Goal: Book appointment/travel/reservation

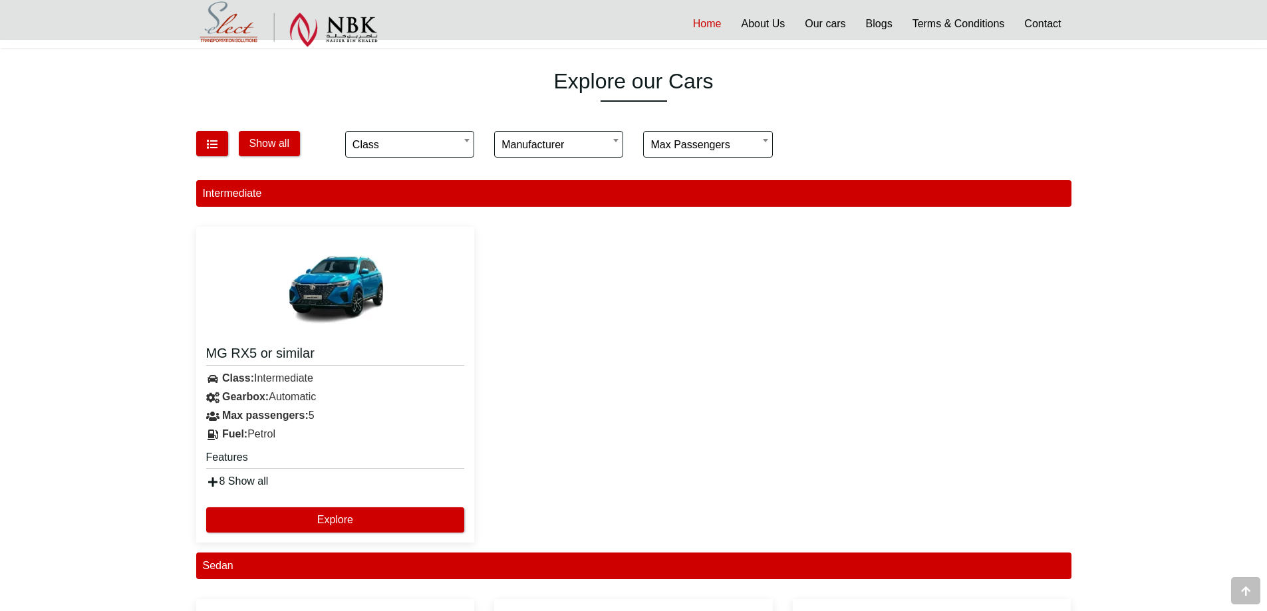
scroll to position [865, 0]
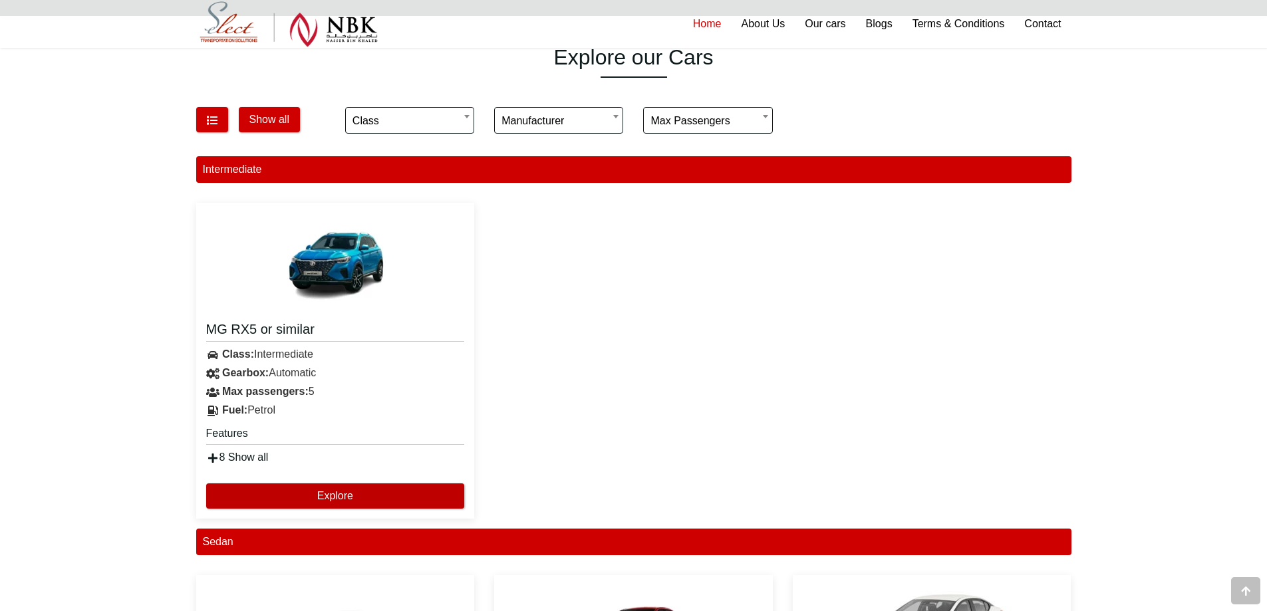
click at [289, 491] on button "Explore" at bounding box center [335, 496] width 259 height 25
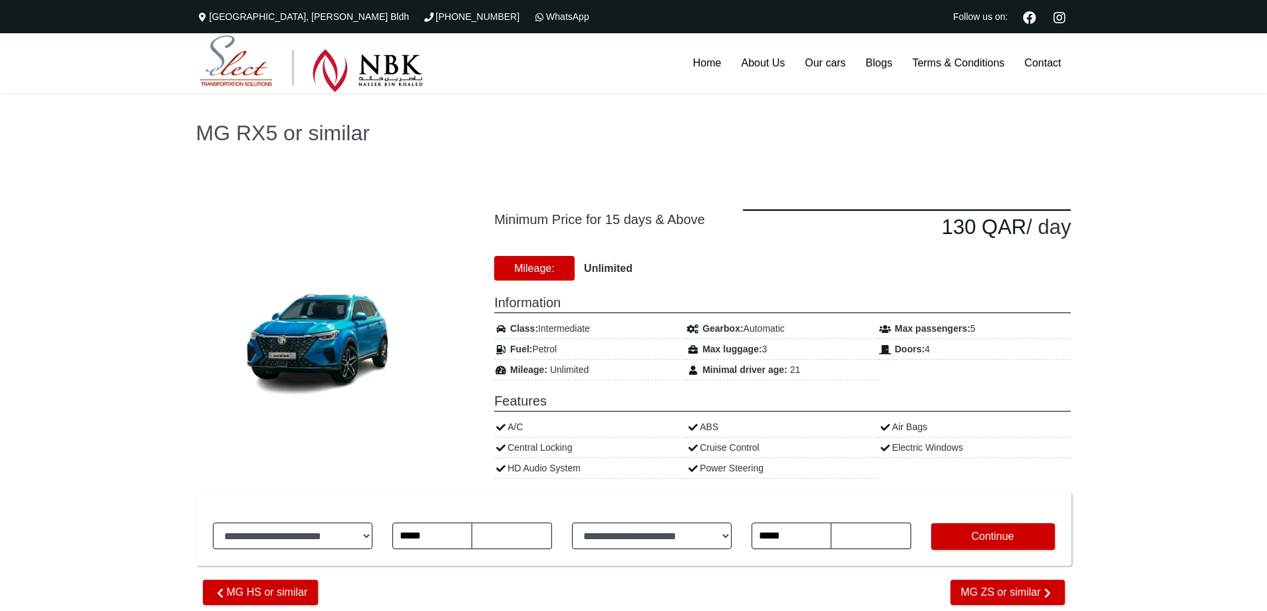
type input "********"
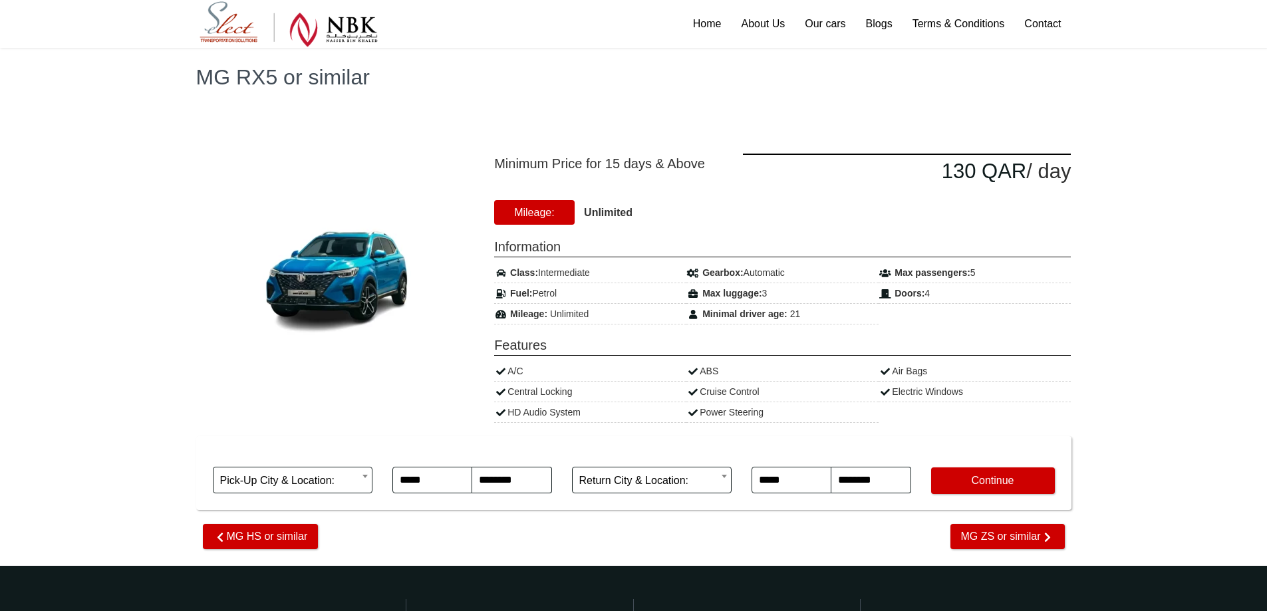
scroll to position [55, 0]
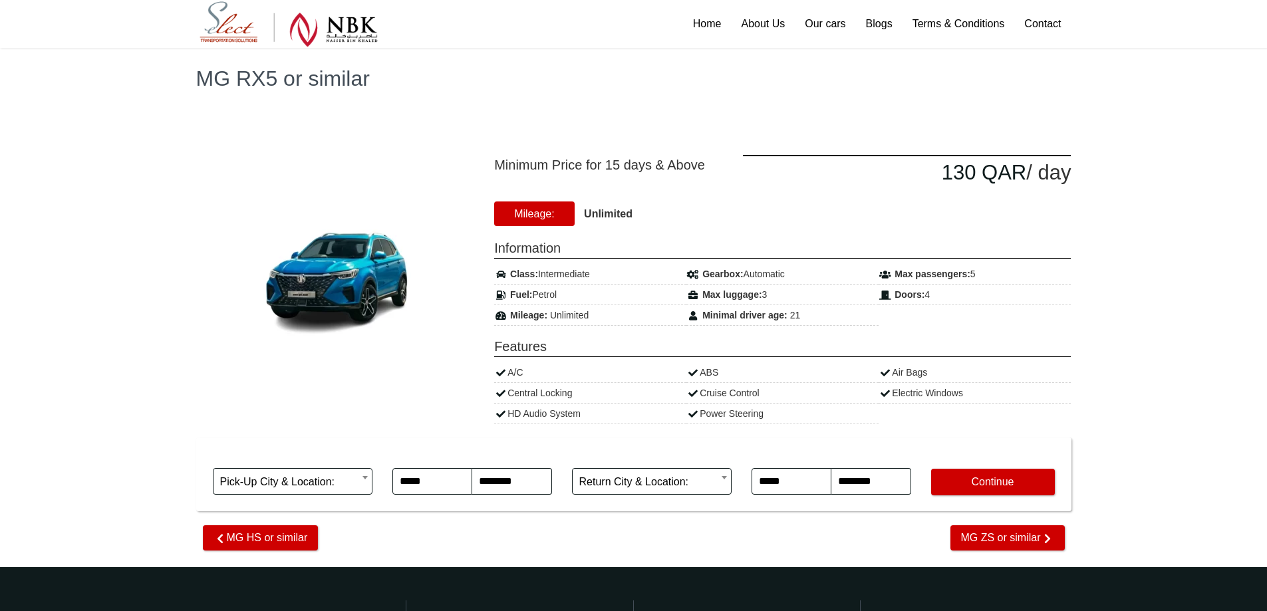
click at [595, 217] on strong "Unlimited" at bounding box center [608, 213] width 49 height 11
click at [603, 210] on strong "Unlimited" at bounding box center [608, 213] width 49 height 11
click at [548, 217] on span "Mileage:" at bounding box center [534, 214] width 80 height 25
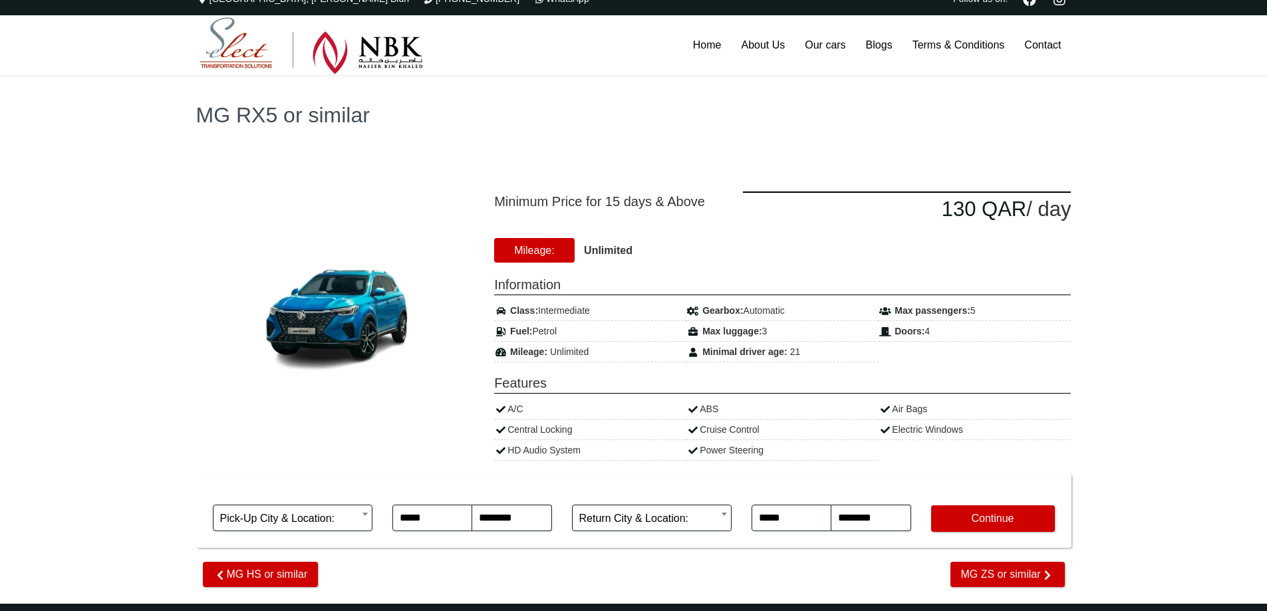
scroll to position [0, 0]
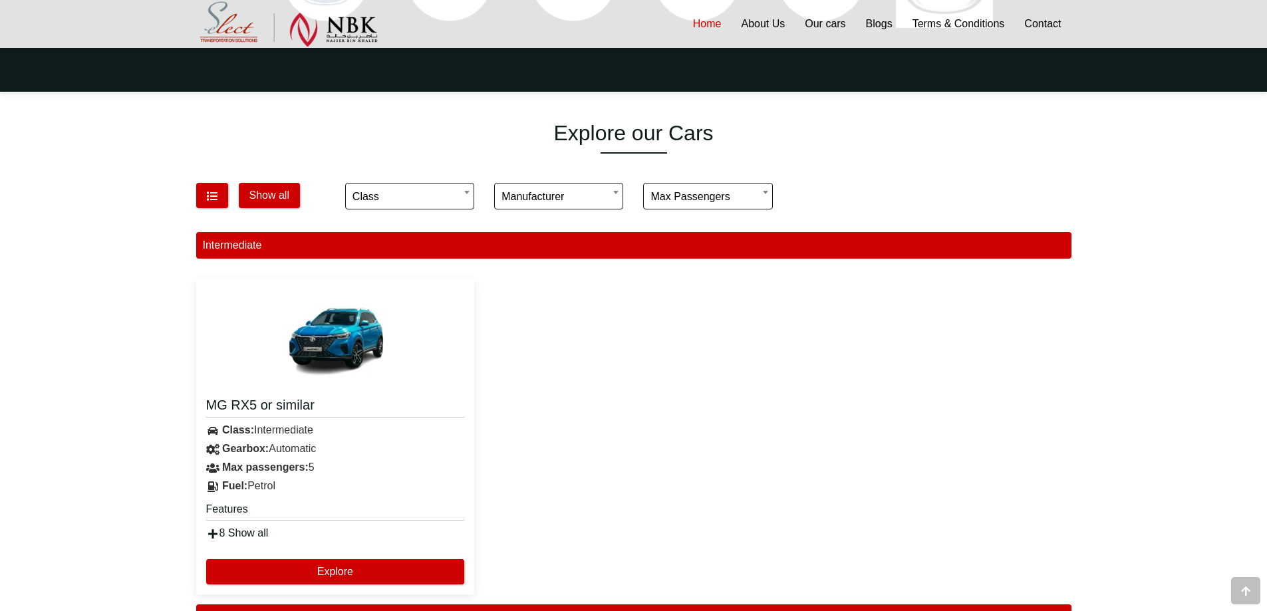
scroll to position [665, 0]
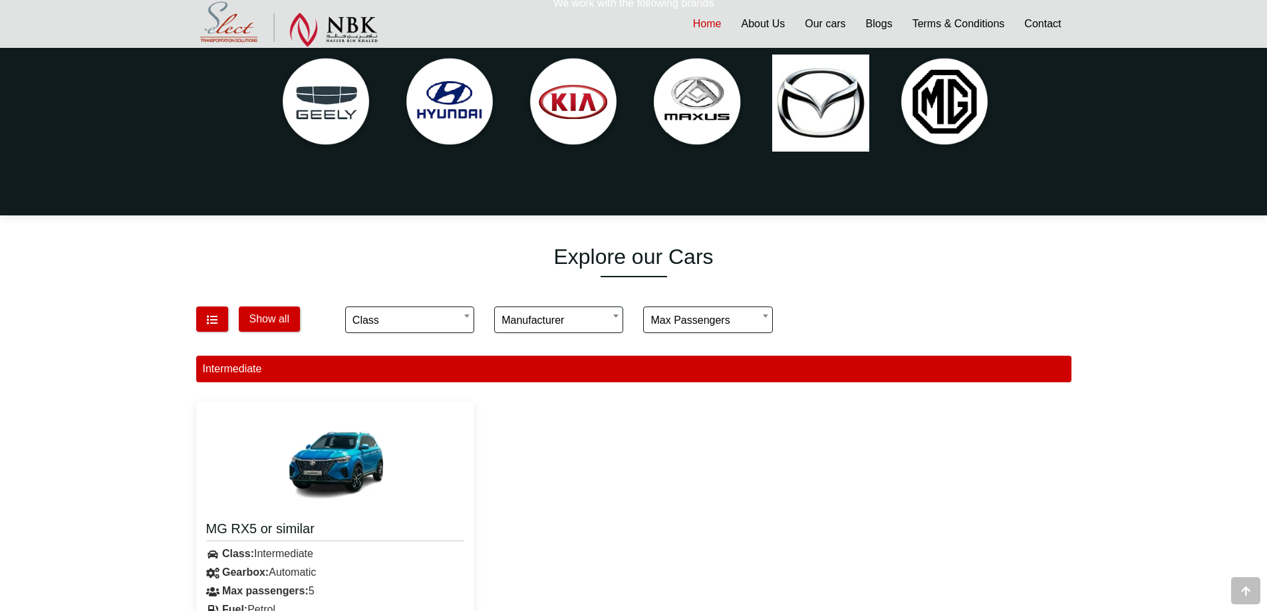
click at [231, 309] on div "Show all" at bounding box center [260, 322] width 149 height 47
click at [219, 316] on button "button" at bounding box center [212, 319] width 32 height 25
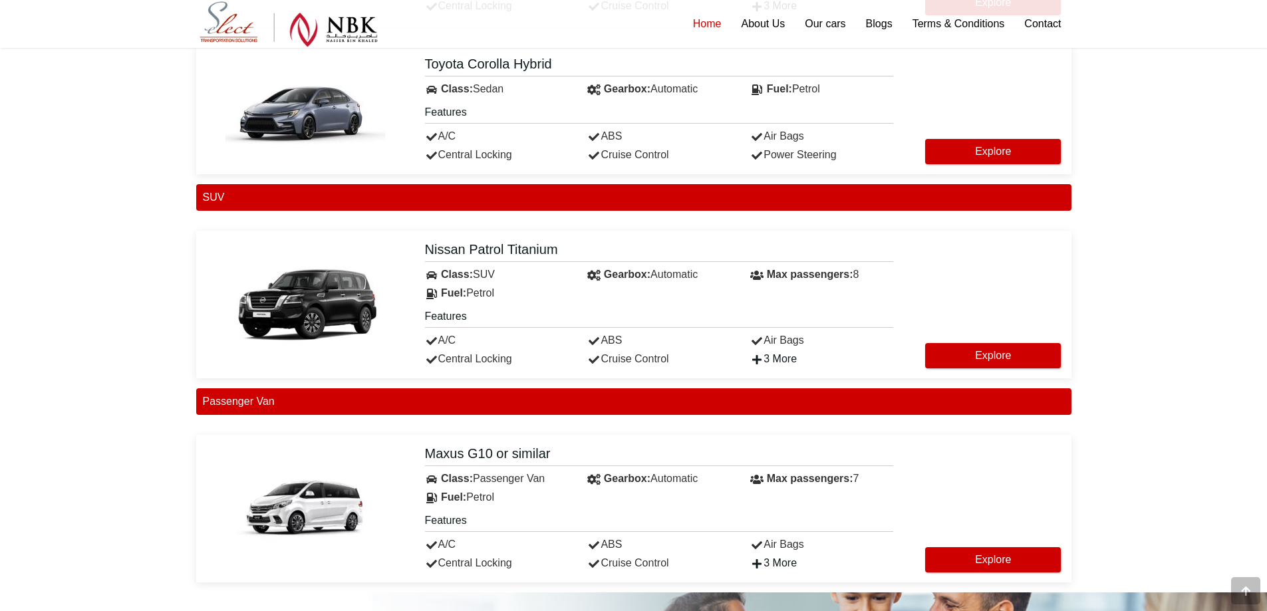
scroll to position [1663, 0]
